Goal: Task Accomplishment & Management: Manage account settings

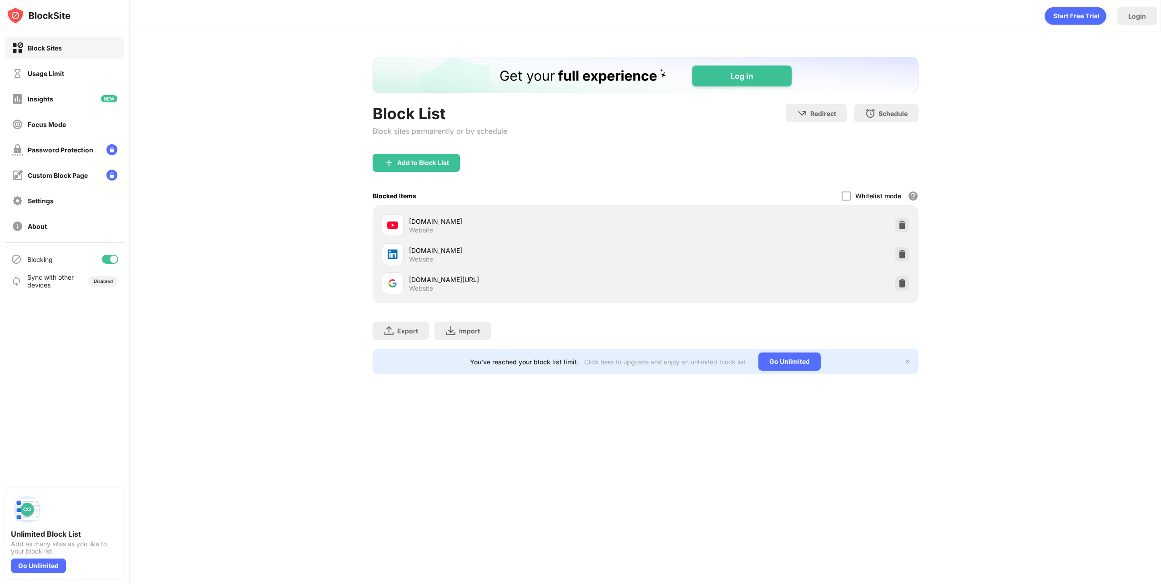
click at [107, 259] on div at bounding box center [110, 259] width 16 height 9
click at [433, 164] on div "Add to Block List" at bounding box center [423, 162] width 52 height 7
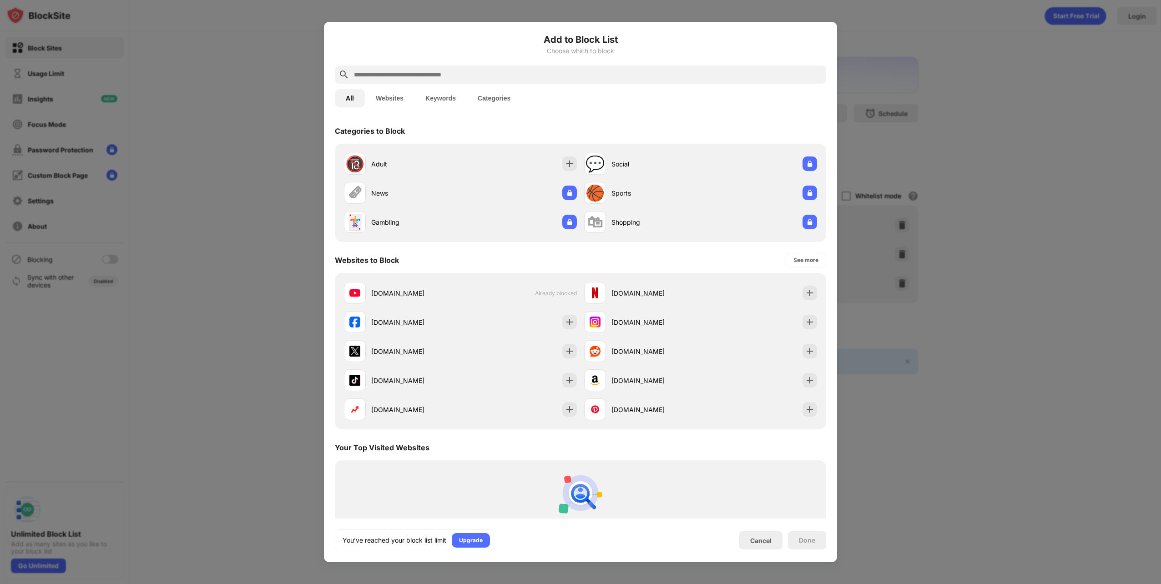
click at [508, 80] on input "text" at bounding box center [588, 74] width 470 height 11
paste input "**********"
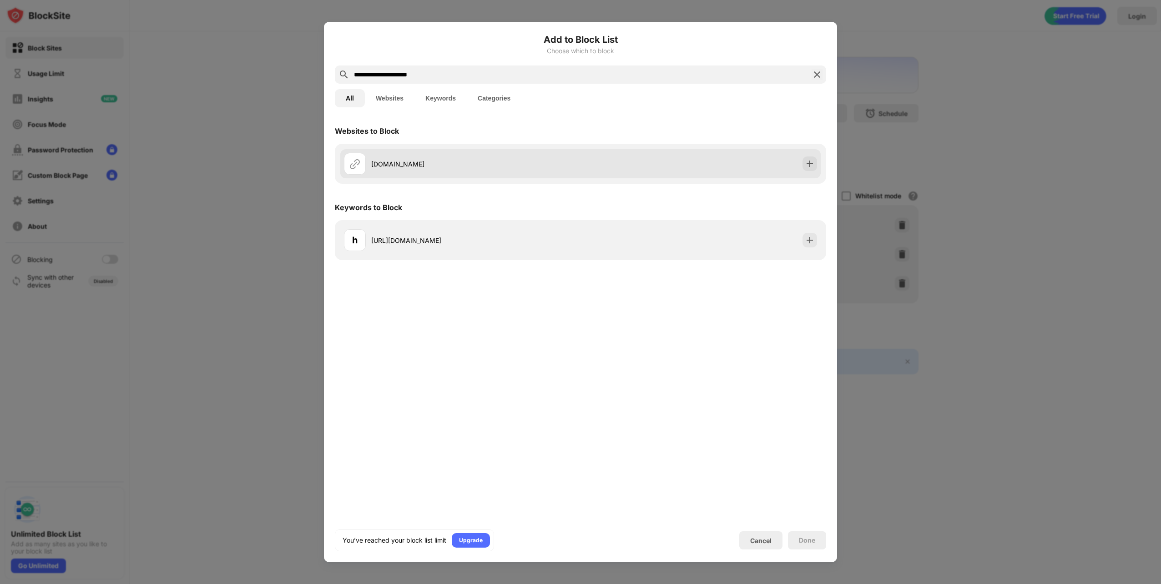
type input "**********"
click at [397, 170] on div "[DOMAIN_NAME]" at bounding box center [462, 164] width 237 height 22
click at [810, 162] on img at bounding box center [809, 163] width 9 height 9
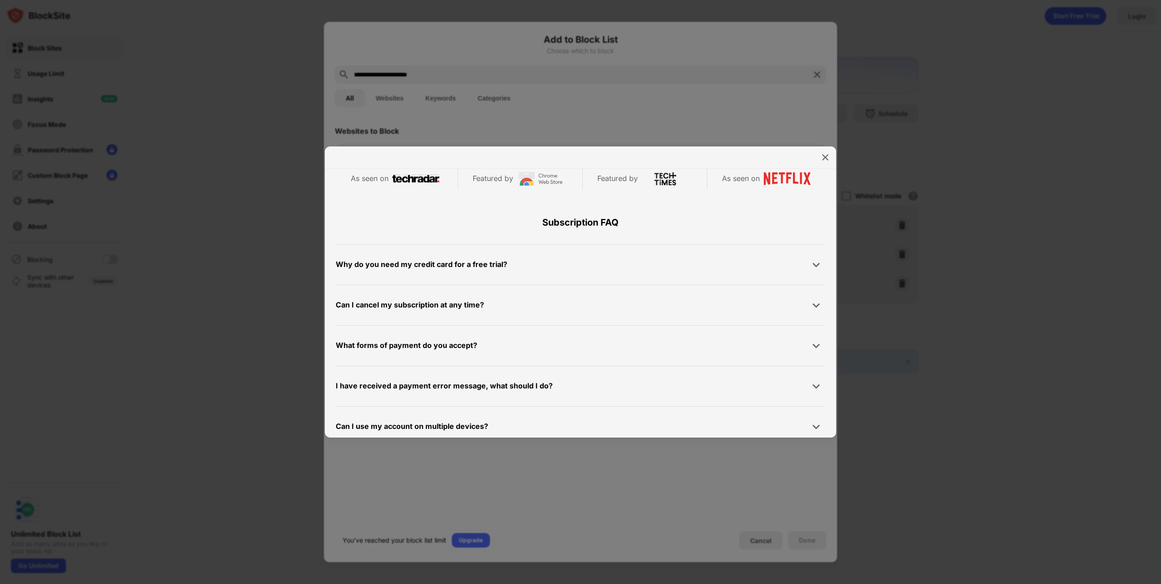
scroll to position [432, 0]
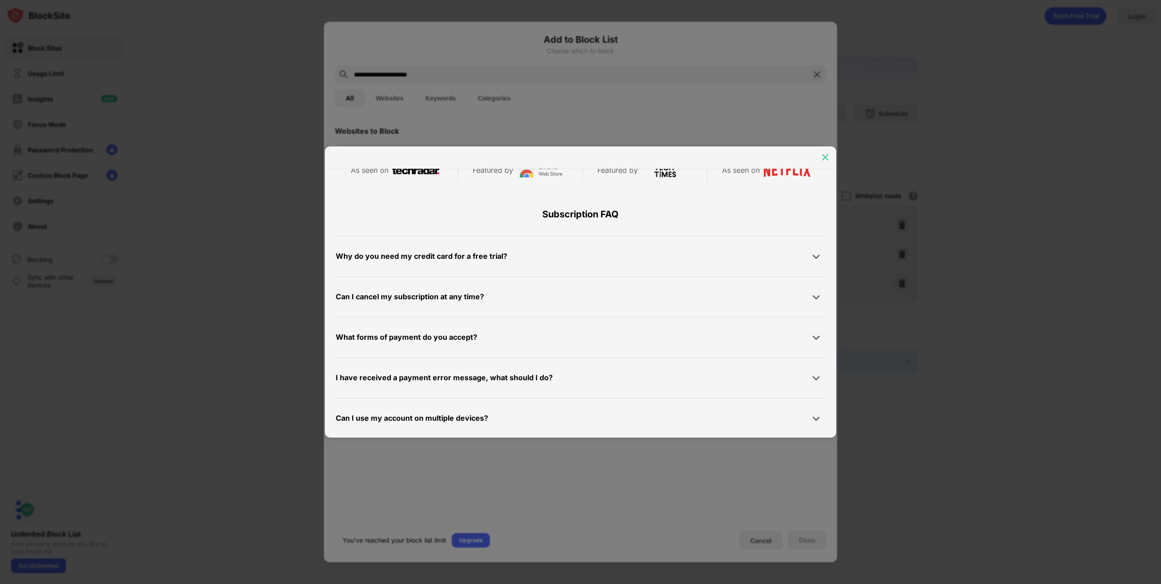
click at [826, 159] on img at bounding box center [825, 157] width 9 height 9
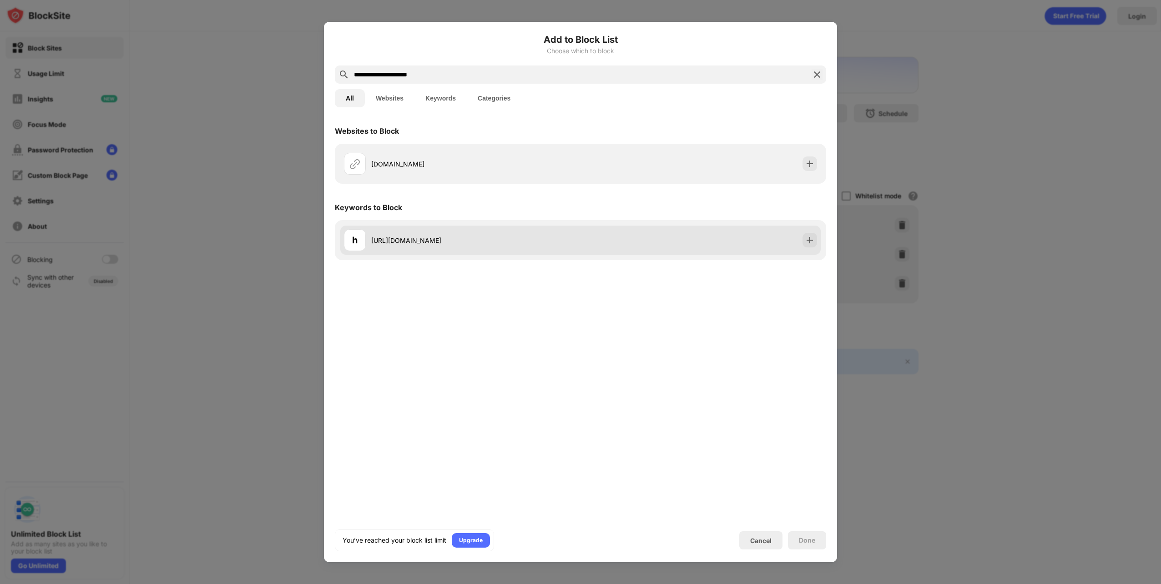
click at [528, 249] on div "h [URL][DOMAIN_NAME]" at bounding box center [462, 240] width 237 height 22
click at [813, 241] on img at bounding box center [809, 240] width 9 height 9
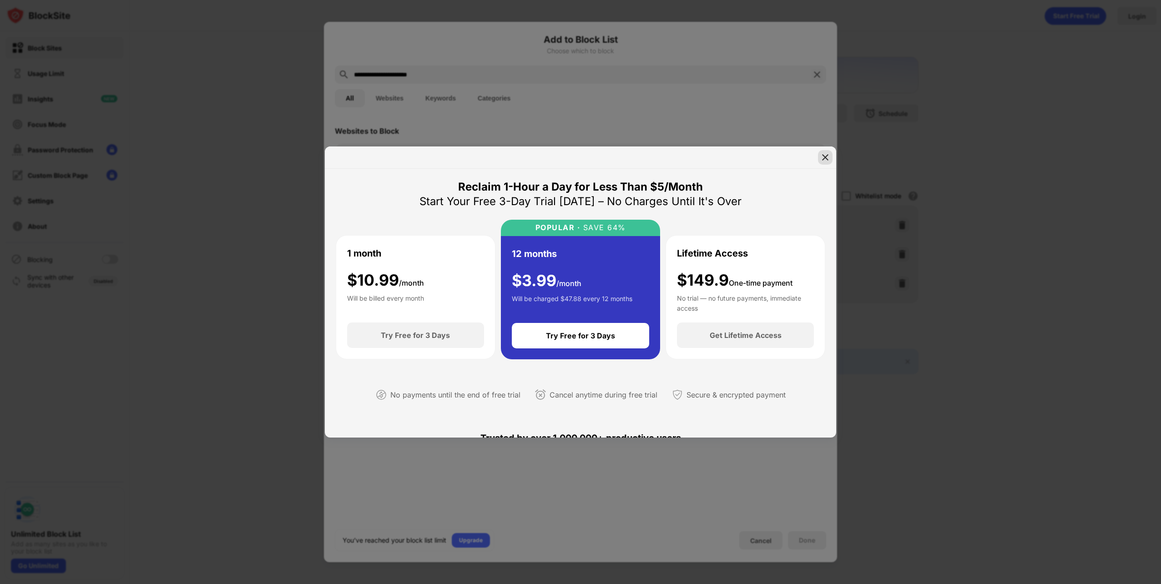
click at [826, 161] on img at bounding box center [825, 157] width 9 height 9
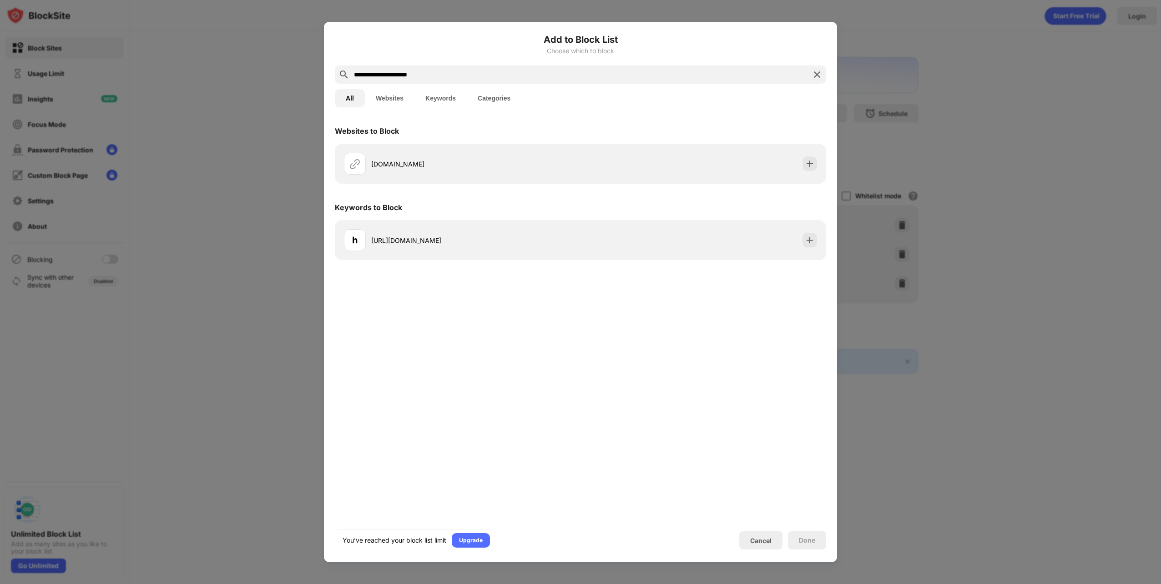
click at [810, 72] on div "**********" at bounding box center [580, 75] width 491 height 18
click at [765, 534] on div "Cancel" at bounding box center [760, 541] width 43 height 18
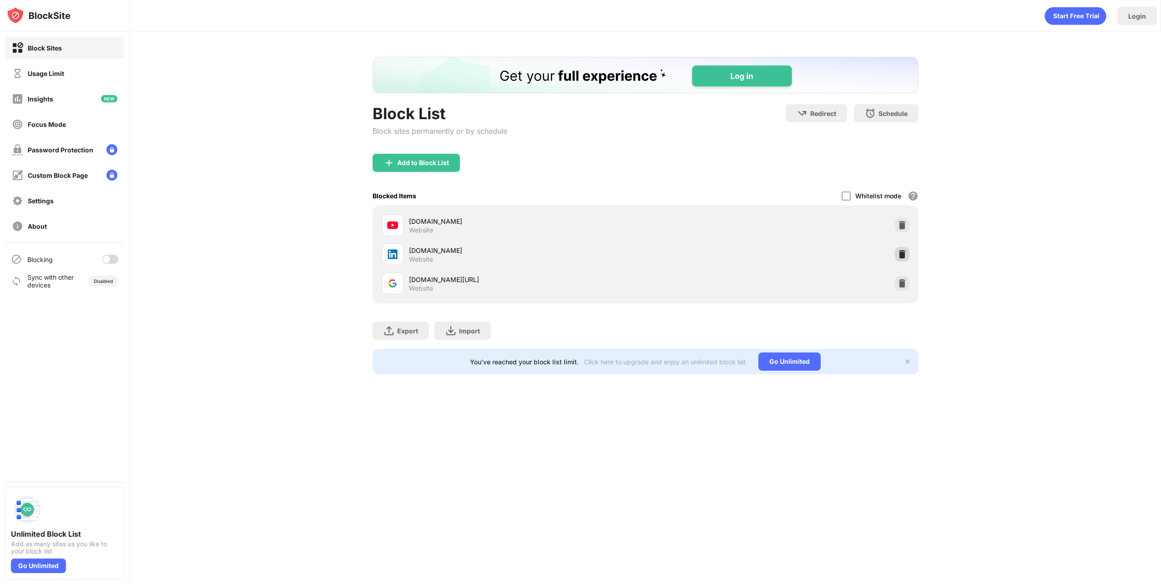
click at [901, 257] on img at bounding box center [902, 254] width 9 height 9
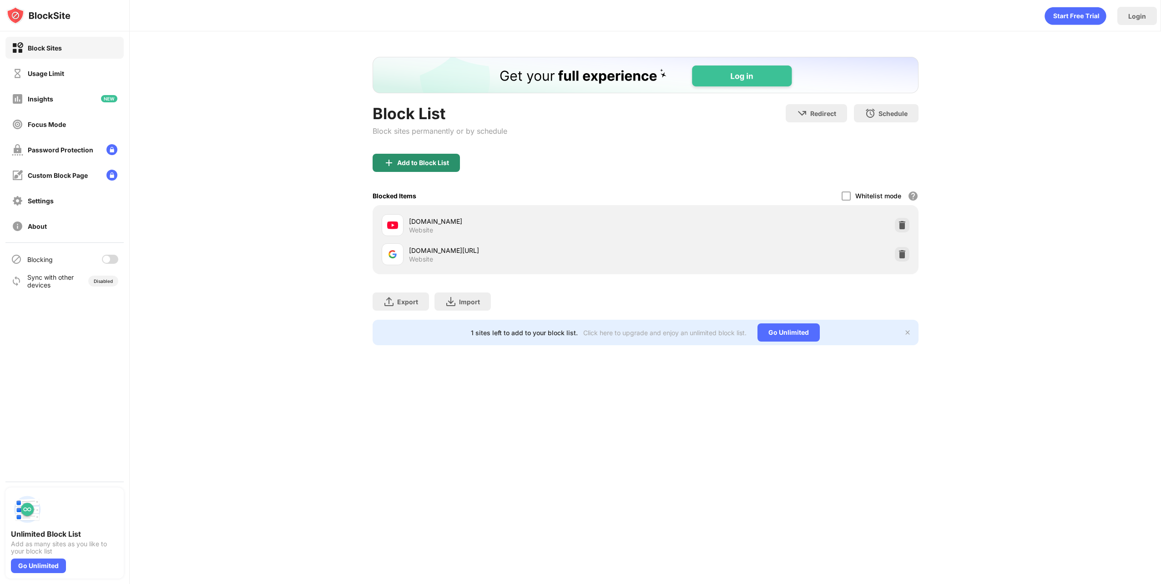
click at [410, 164] on div "Add to Block List" at bounding box center [423, 162] width 52 height 7
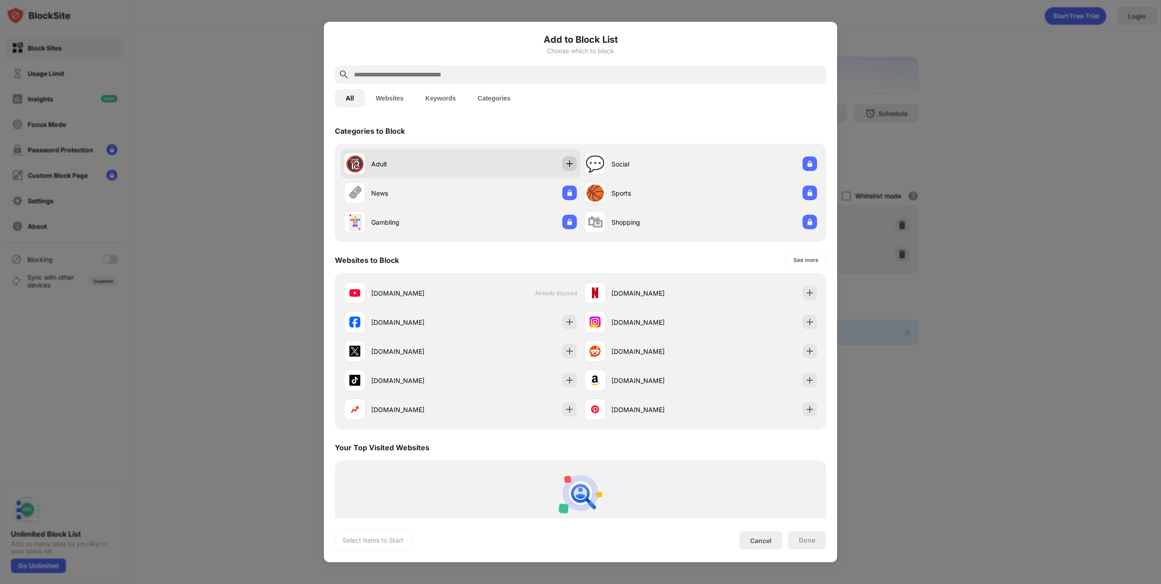
click at [569, 167] on img at bounding box center [569, 163] width 9 height 9
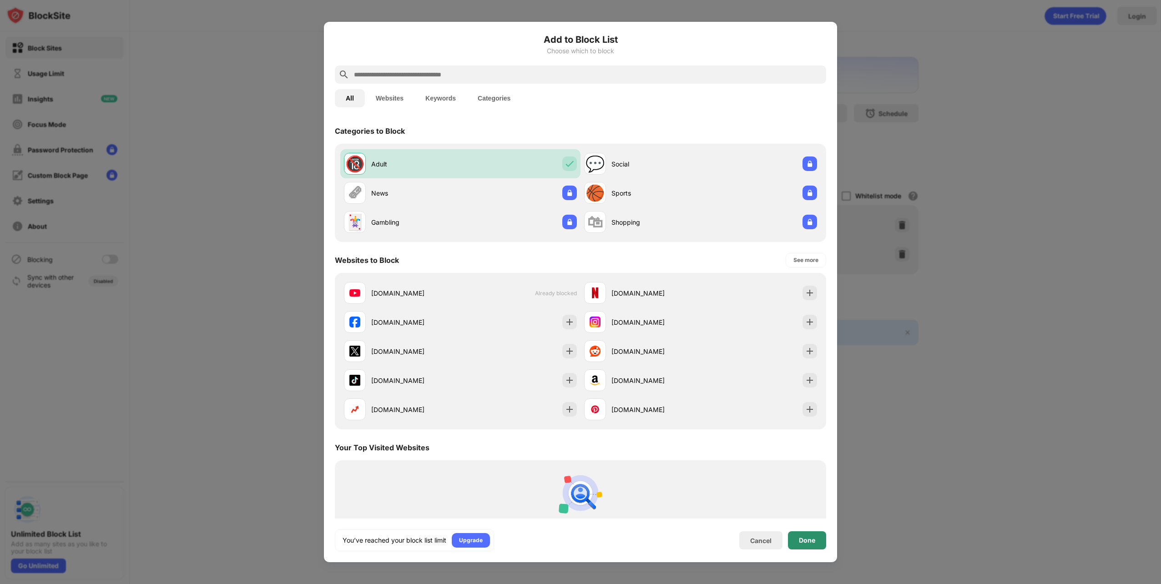
click at [823, 539] on div "Done" at bounding box center [807, 541] width 38 height 18
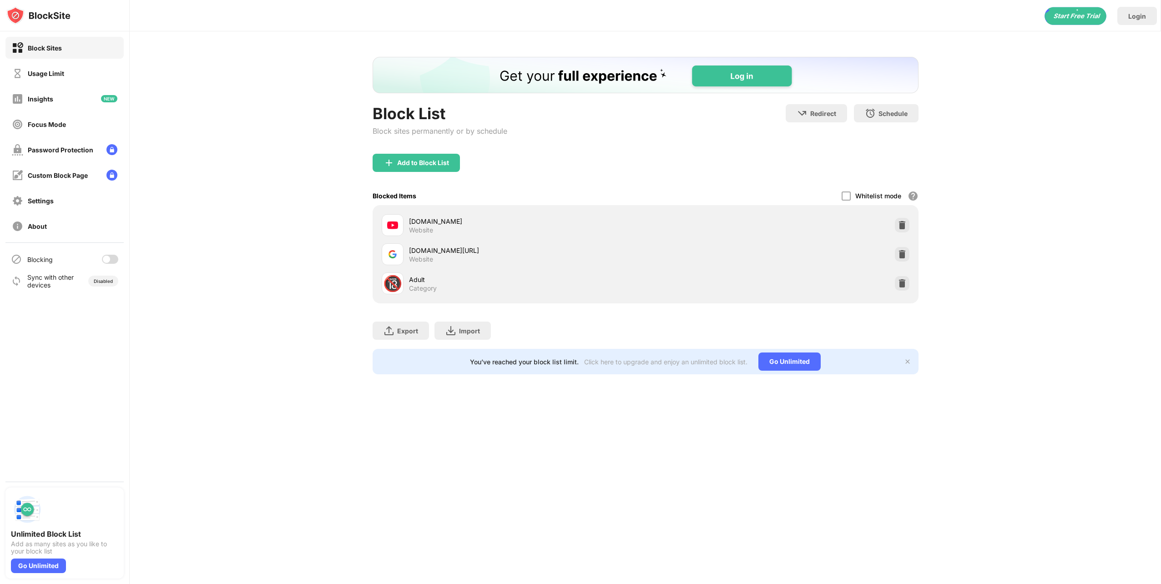
click at [618, 318] on div "Export Export Files (for websites items only) Import Import Files (for websites…" at bounding box center [646, 327] width 546 height 46
click at [111, 261] on div at bounding box center [110, 259] width 16 height 9
